Goal: Task Accomplishment & Management: Manage account settings

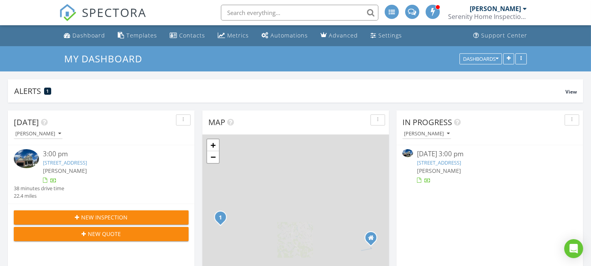
scroll to position [169, 186]
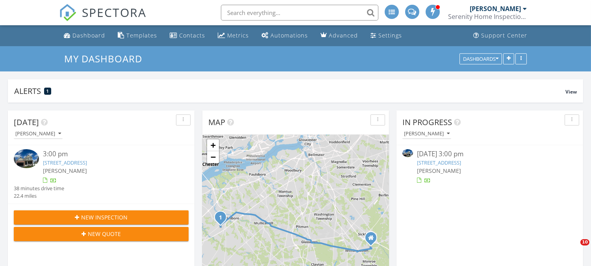
click at [461, 162] on link "11 Locust Ln, Swedesboro, NJ 08085" at bounding box center [439, 162] width 44 height 7
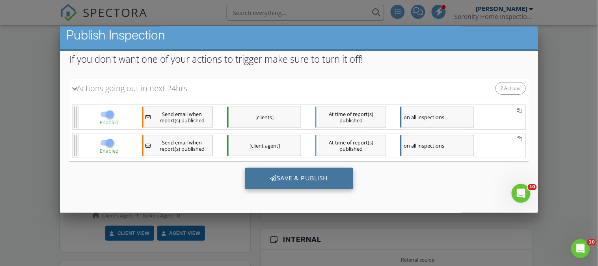
click at [292, 175] on div "Save & Publish" at bounding box center [299, 177] width 108 height 21
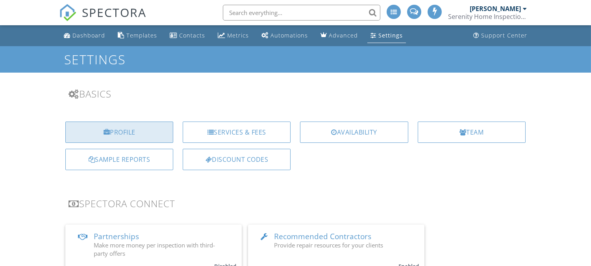
click at [100, 132] on div "Profile" at bounding box center [119, 131] width 108 height 21
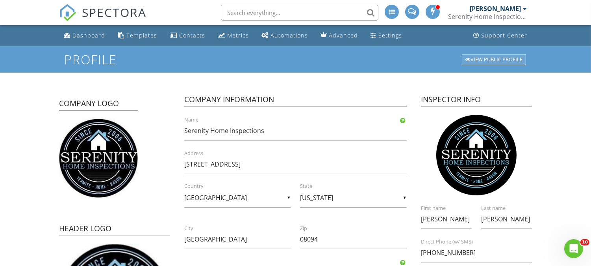
click at [468, 57] on div at bounding box center [468, 59] width 5 height 5
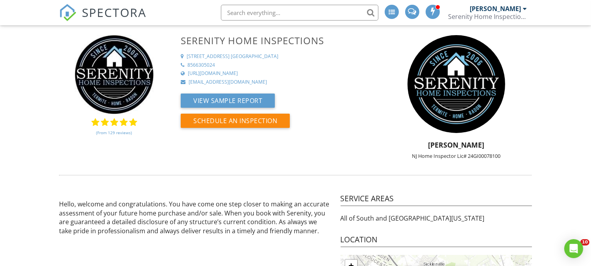
click at [480, 16] on div "Serenity Home Inspections" at bounding box center [487, 17] width 79 height 8
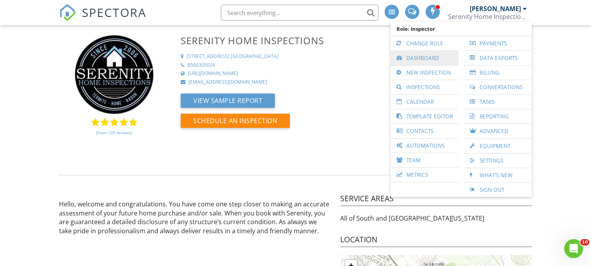
click at [437, 58] on link "Dashboard" at bounding box center [425, 58] width 60 height 14
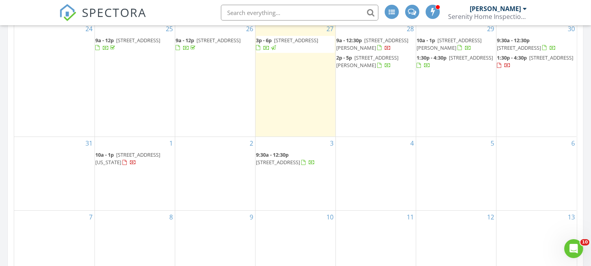
scroll to position [408, 0]
